Goal: Task Accomplishment & Management: Complete application form

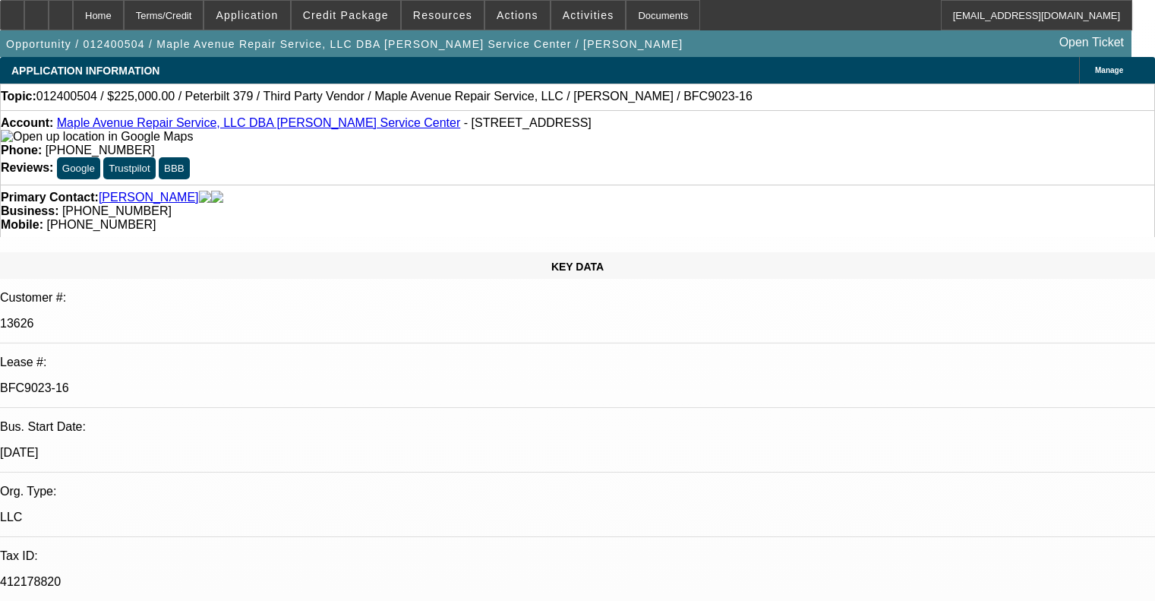
select select "0"
select select "6"
select select "0"
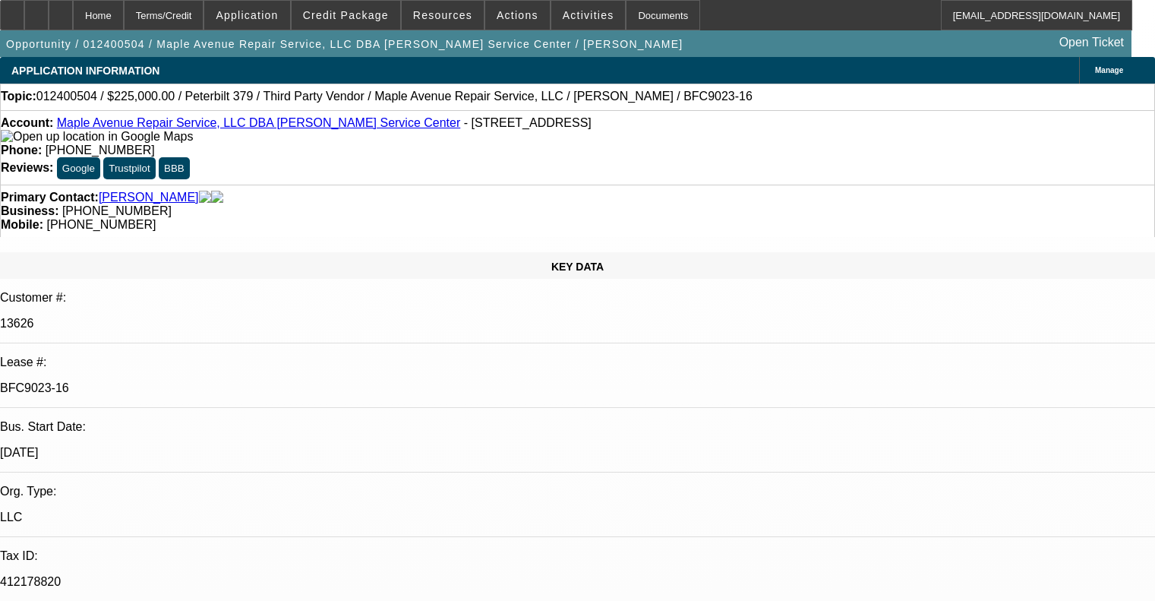
select select "0"
select select "6"
select select "0"
select select "2"
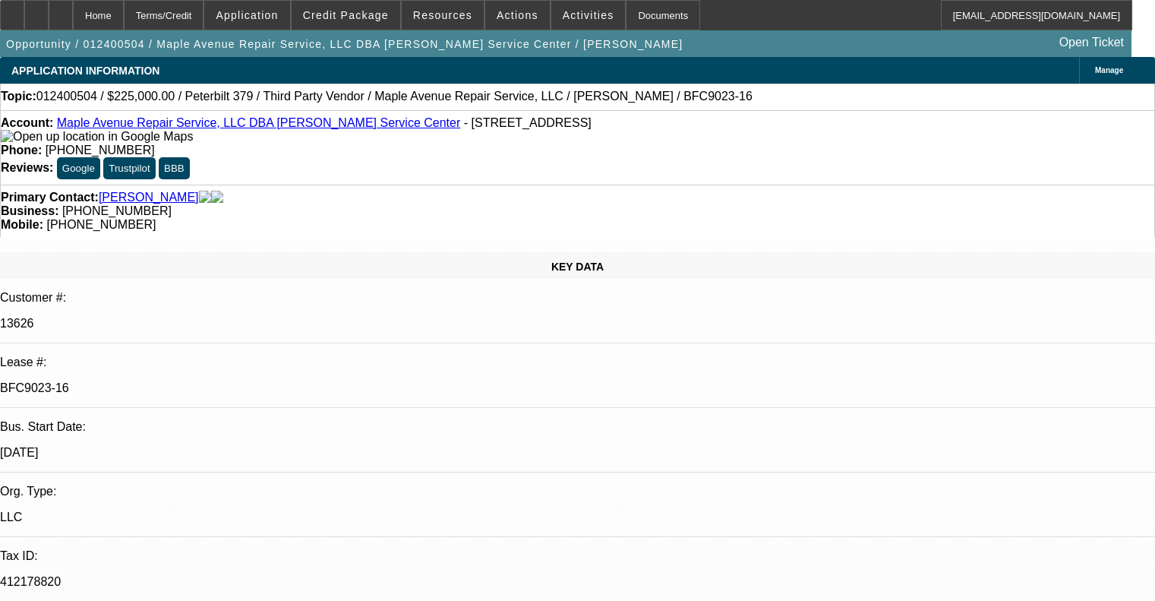
select select "2"
select select "0"
select select "6"
select select "0"
select select "2"
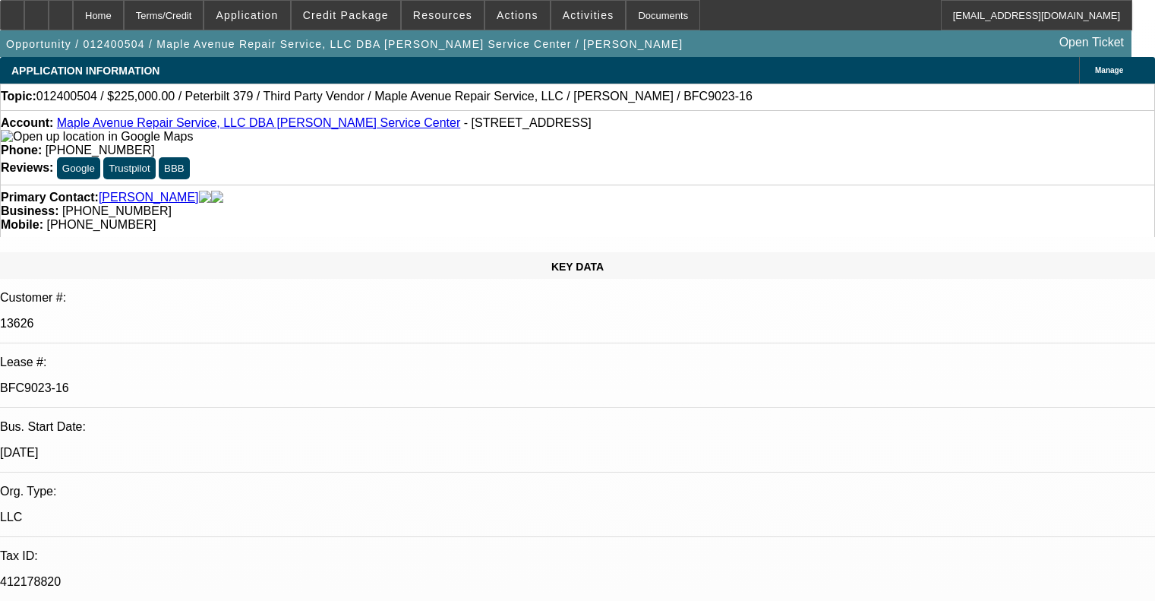
select select "2"
select select "0"
select select "6"
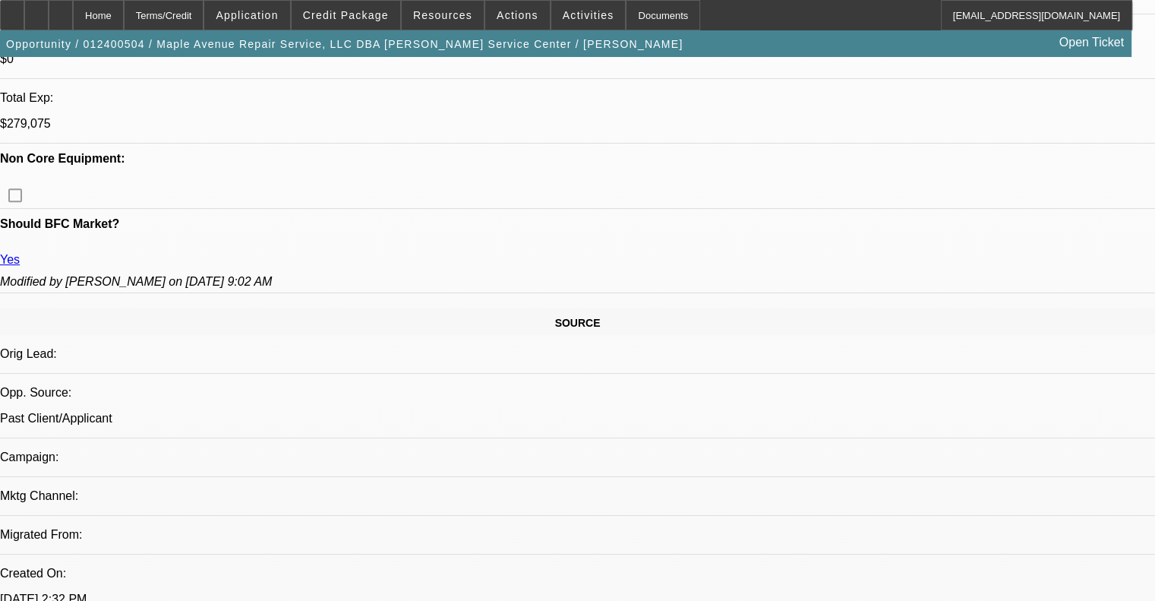
scroll to position [532, 0]
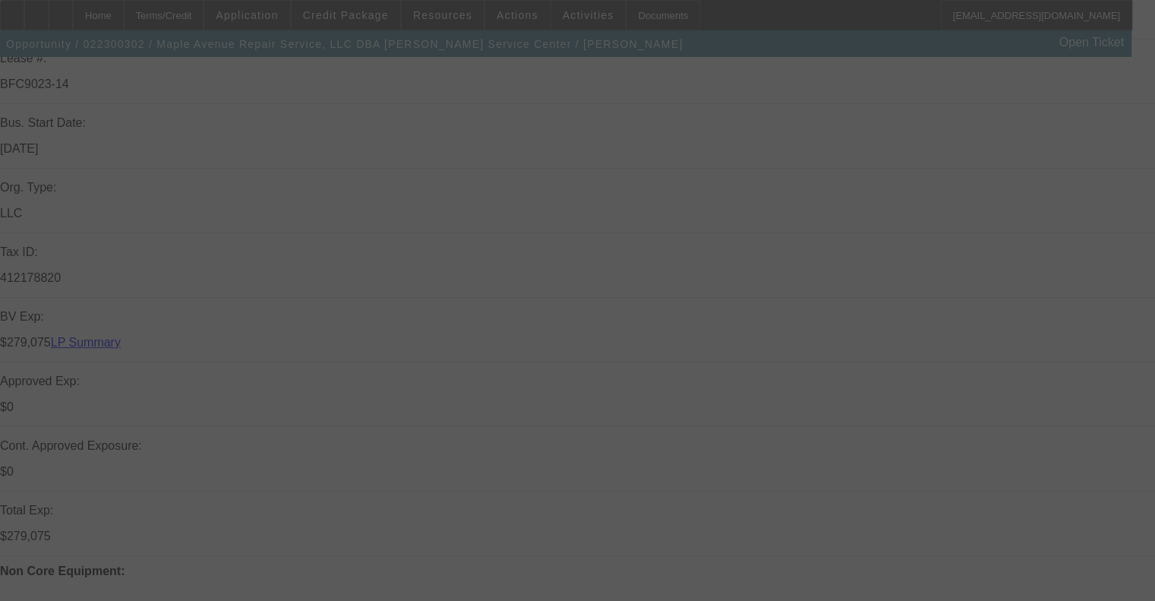
scroll to position [608, 0]
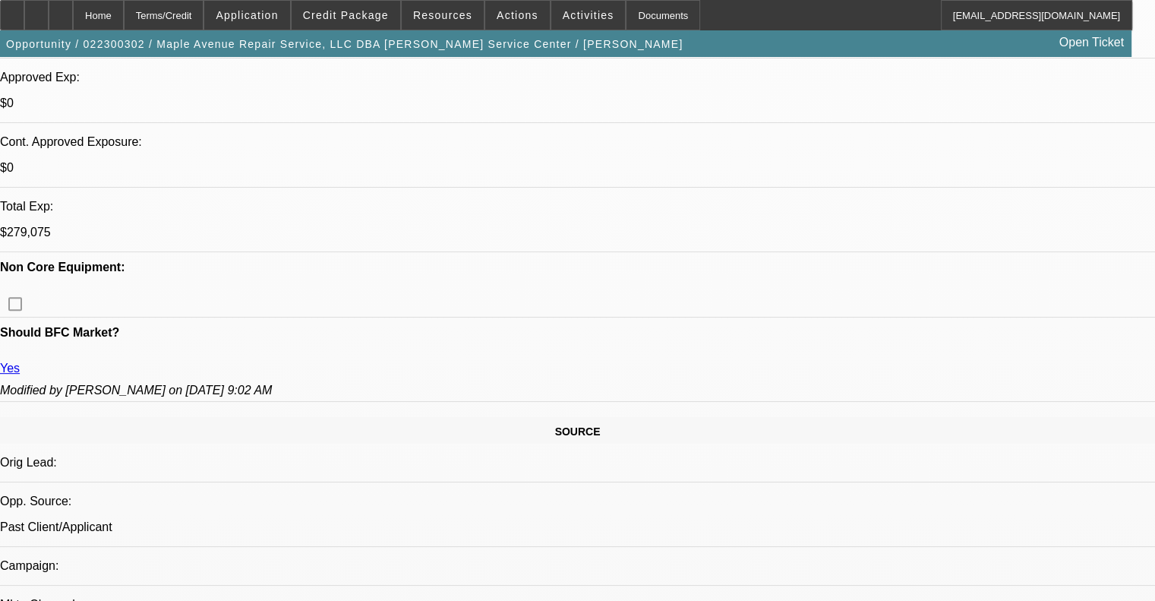
select select "0"
select select "6"
select select "0"
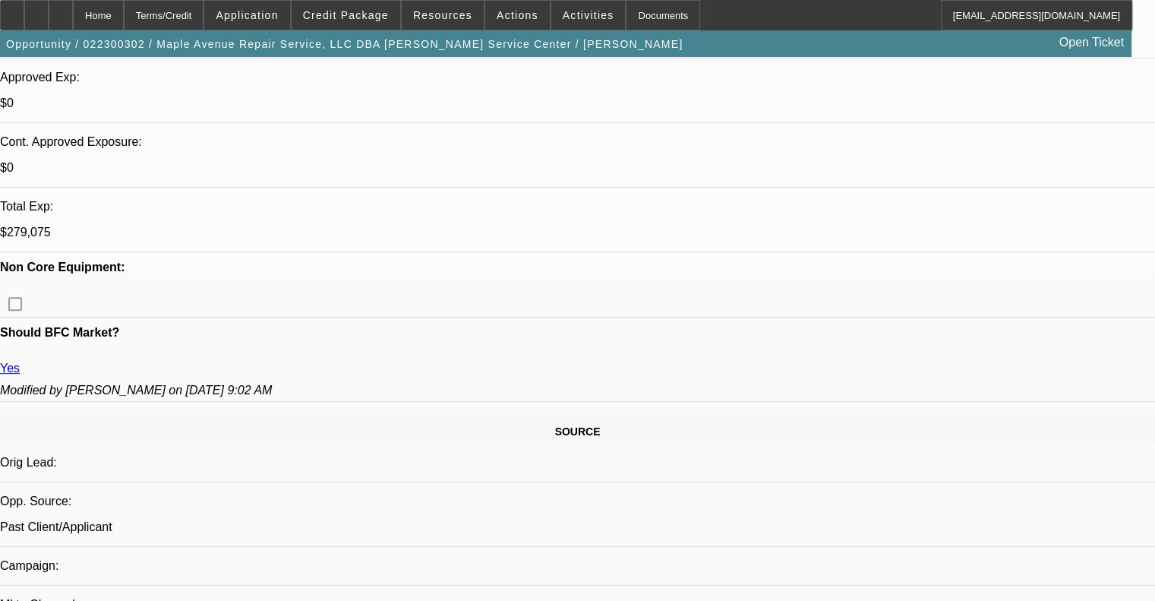
select select "0"
select select "6"
select select "0"
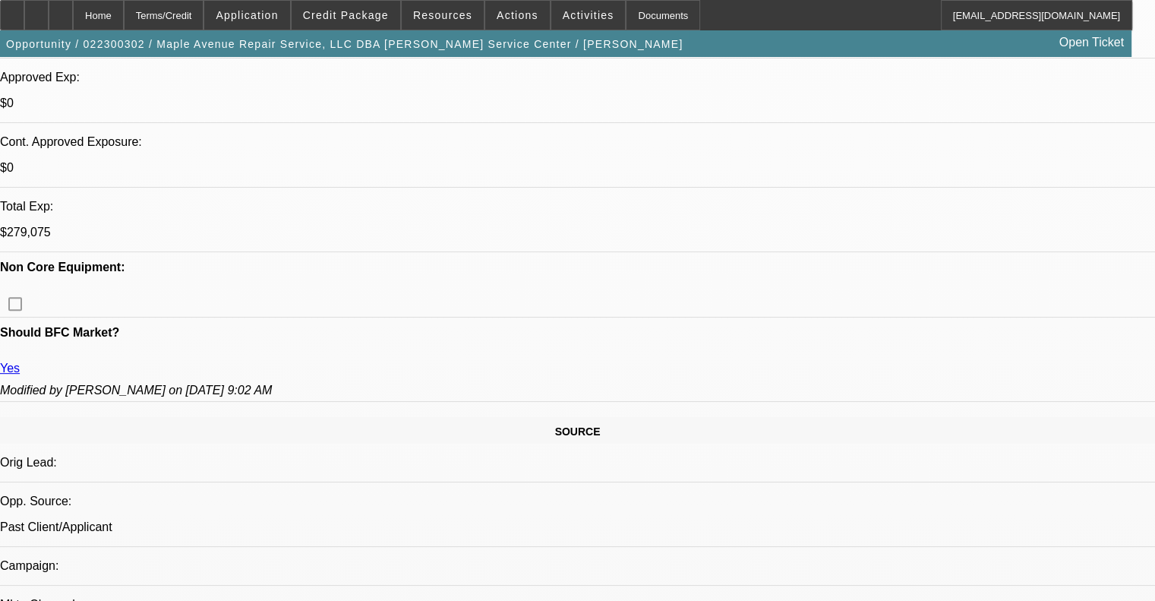
select select "0"
select select "6"
select select "0"
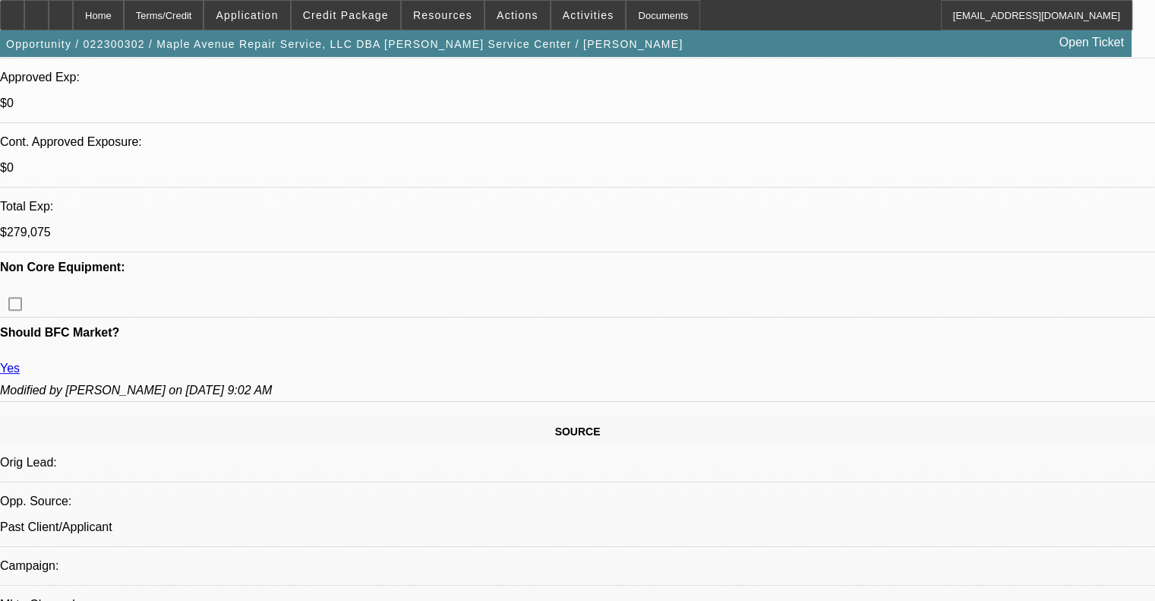
select select "6"
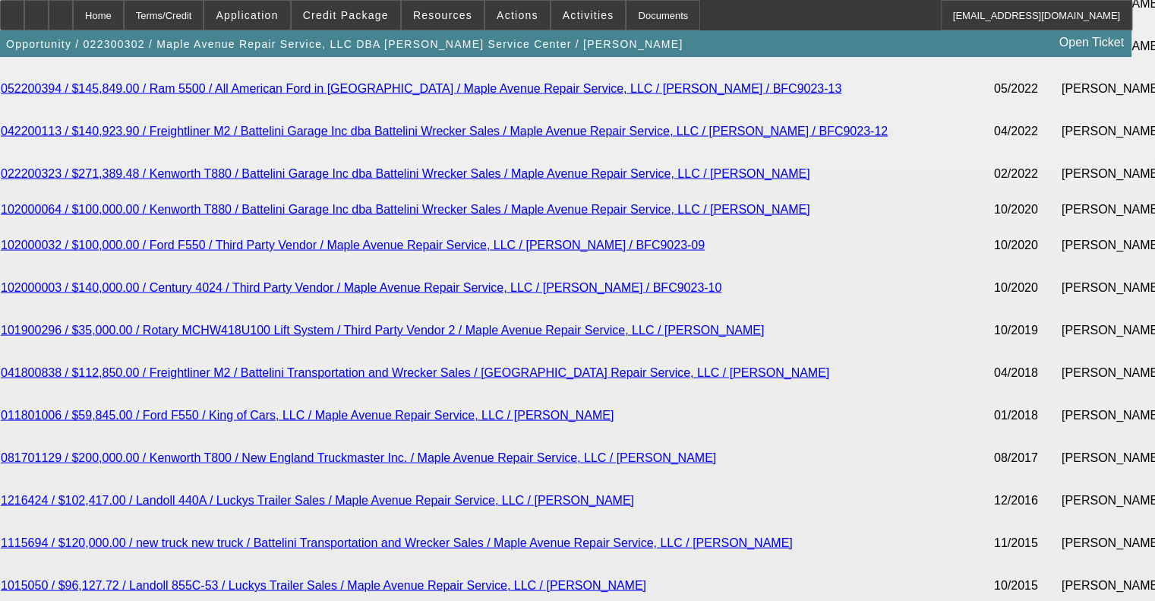
scroll to position [3199, 0]
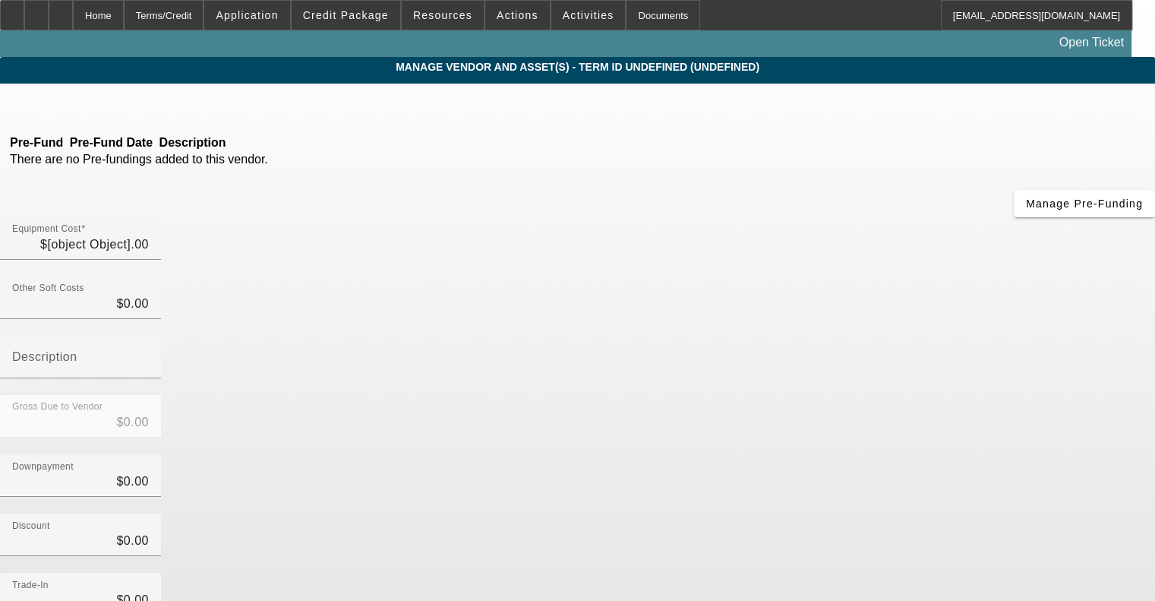
type input "$125,519.00"
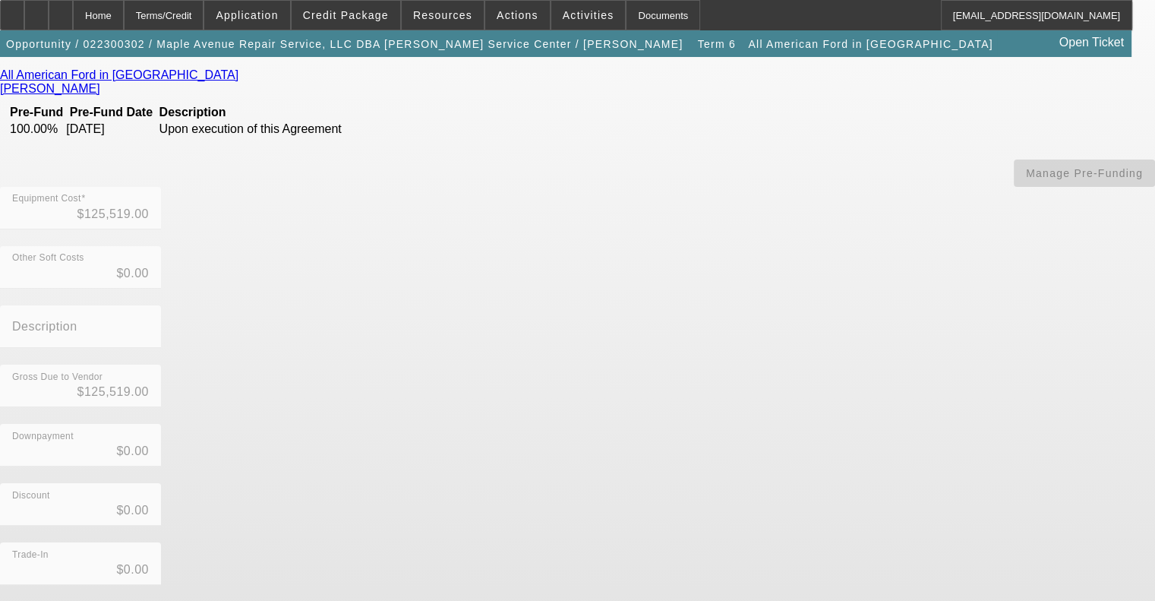
scroll to position [213, 0]
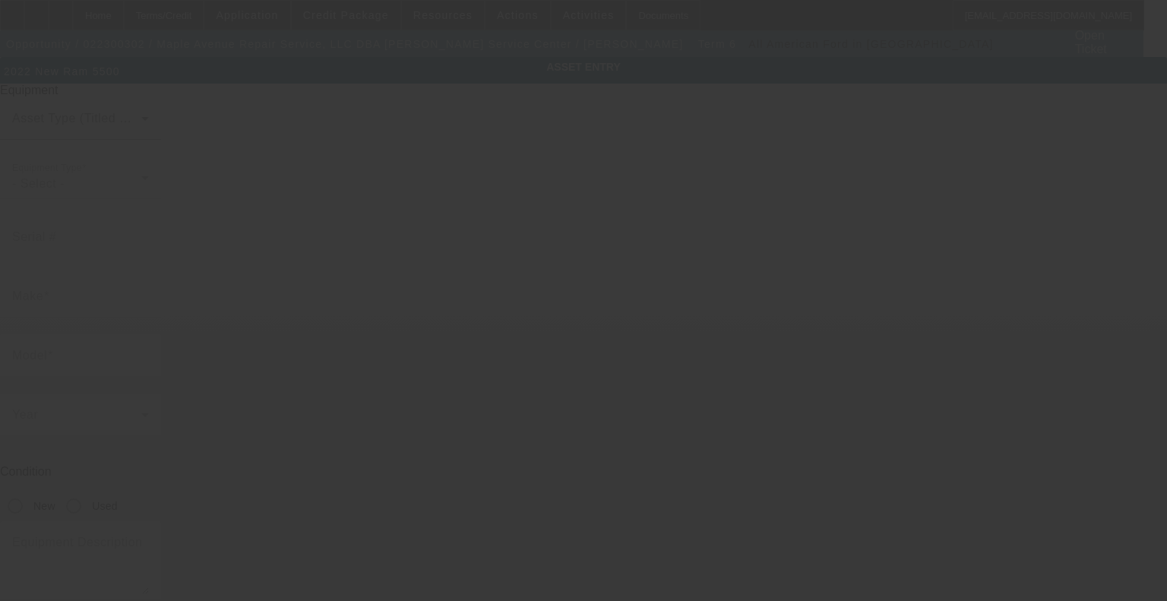
type input "3C7WRNDL9NG395089"
type input "Ram"
type input "5500"
radio input "true"
type textarea "with:"
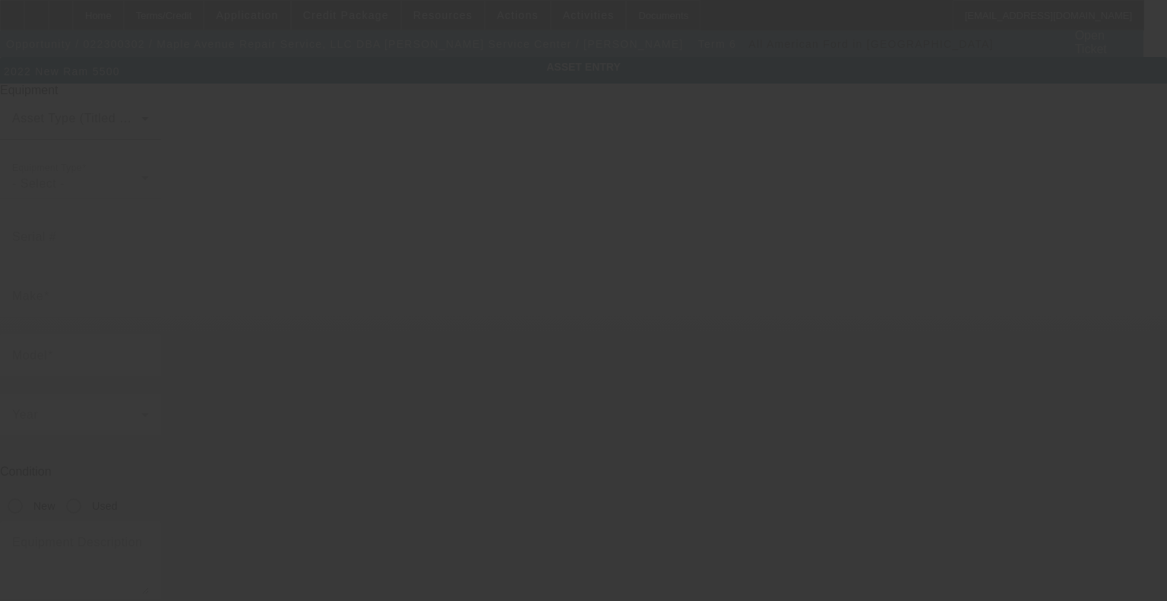
type input "302 Maple Avenue"
type input "North Haven"
type input "06473"
type input "New Haven"
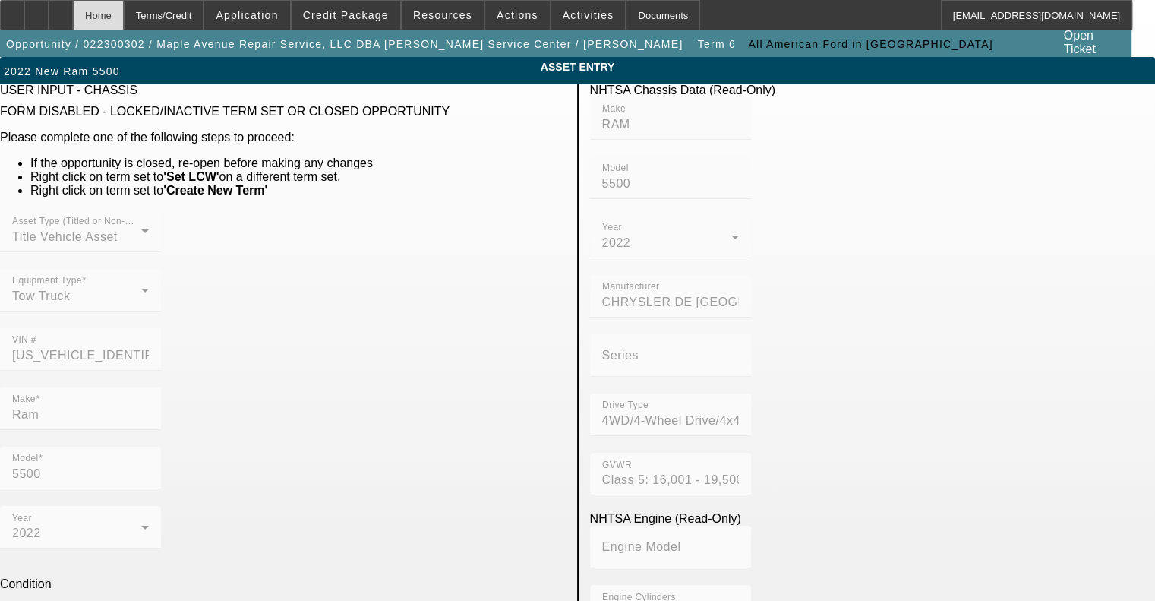
click at [124, 12] on div "Home" at bounding box center [98, 15] width 51 height 30
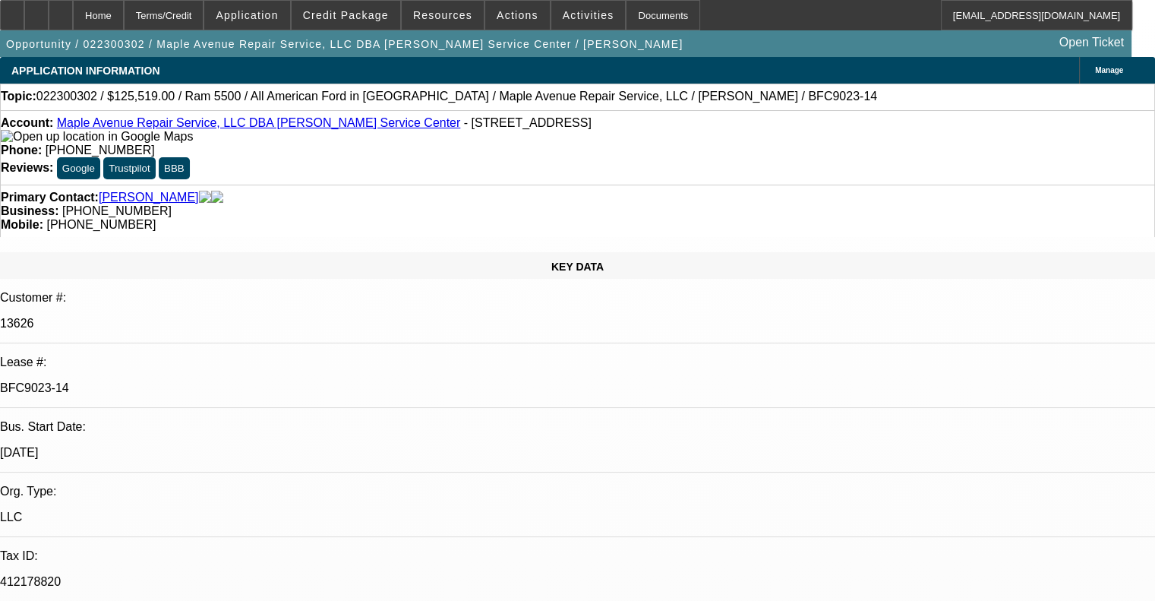
select select "0"
select select "6"
select select "0"
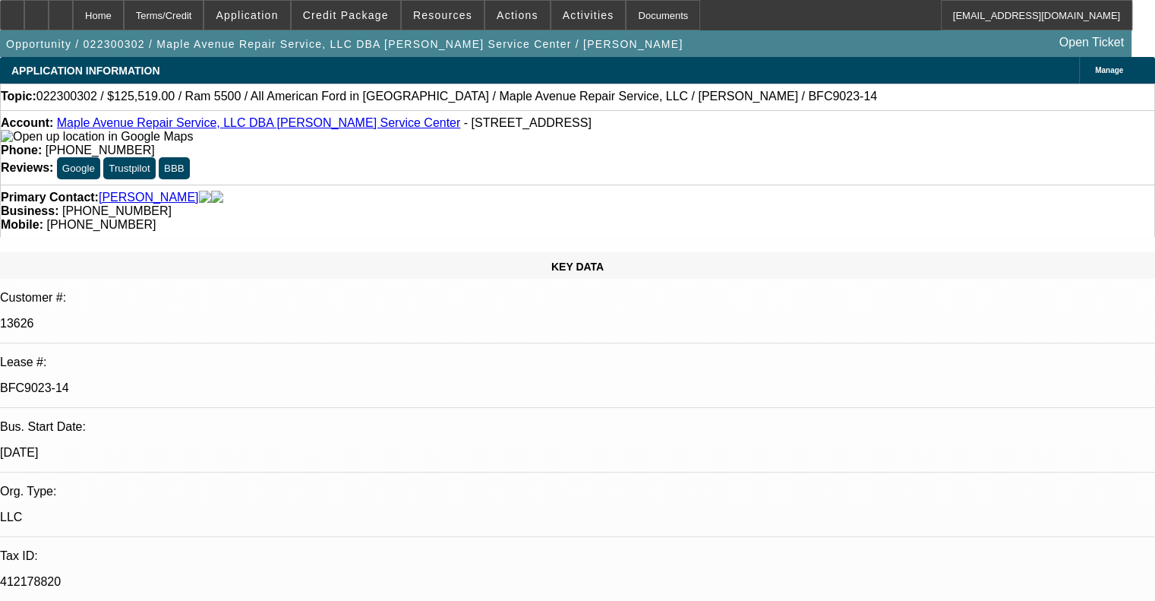
select select "0"
select select "6"
select select "0"
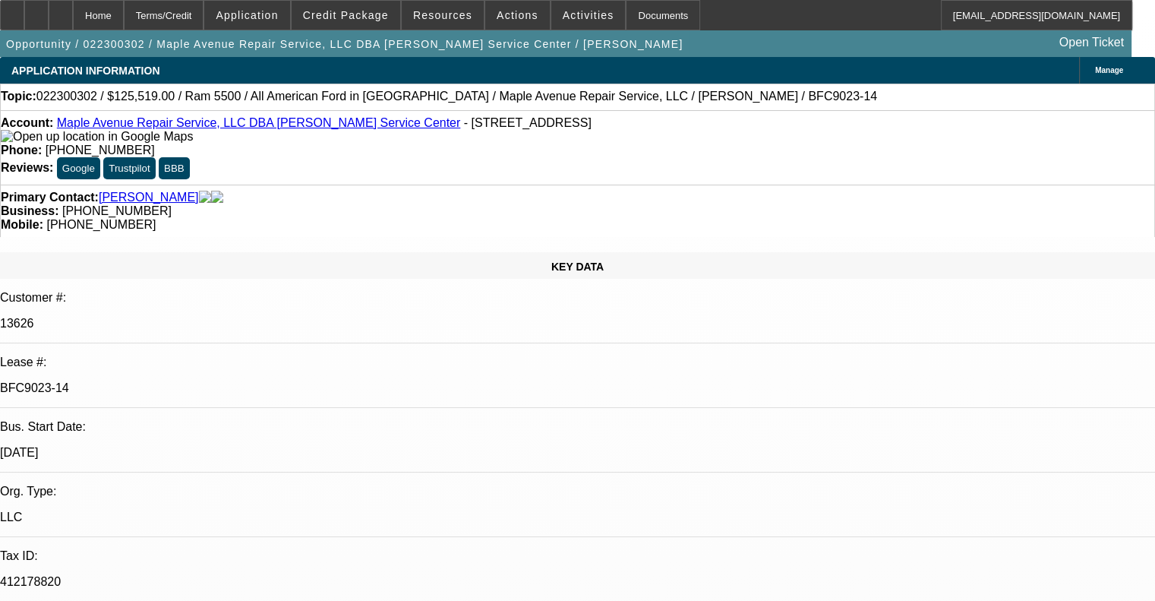
select select "0"
select select "6"
select select "0"
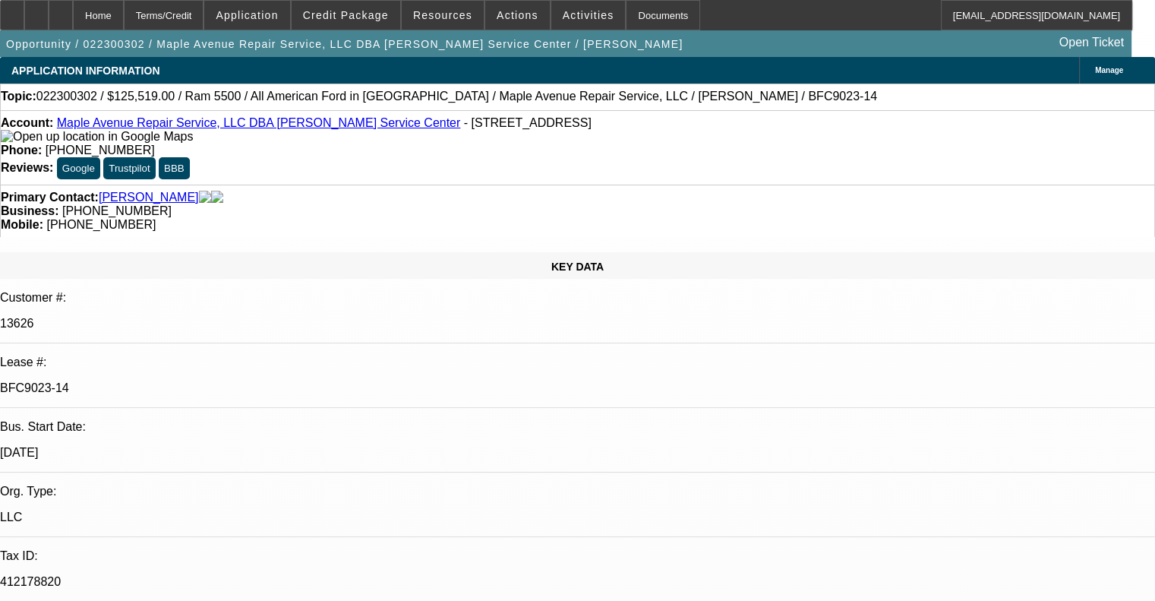
select select "6"
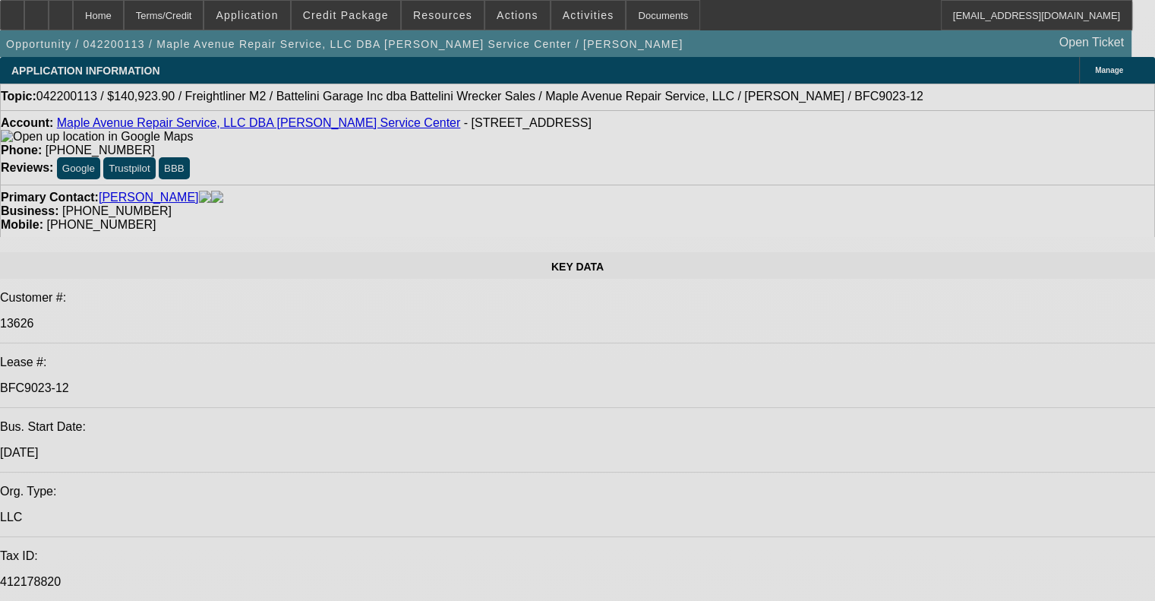
select select "0"
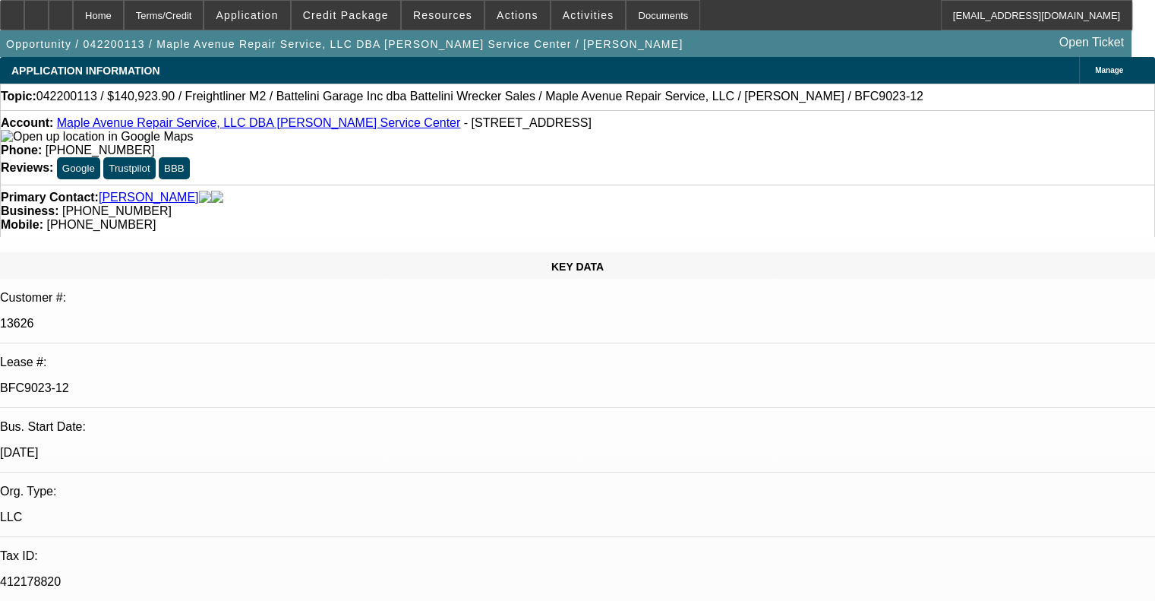
select select "0"
select select "6"
select select "0"
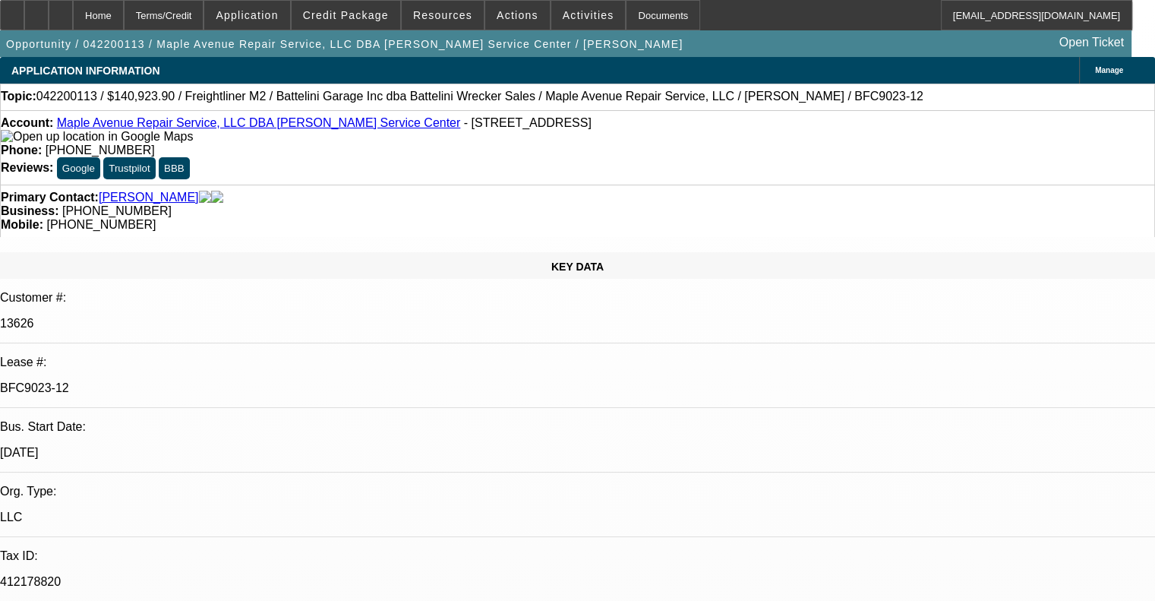
select select "0"
select select "6"
